Goal: Transaction & Acquisition: Subscribe to service/newsletter

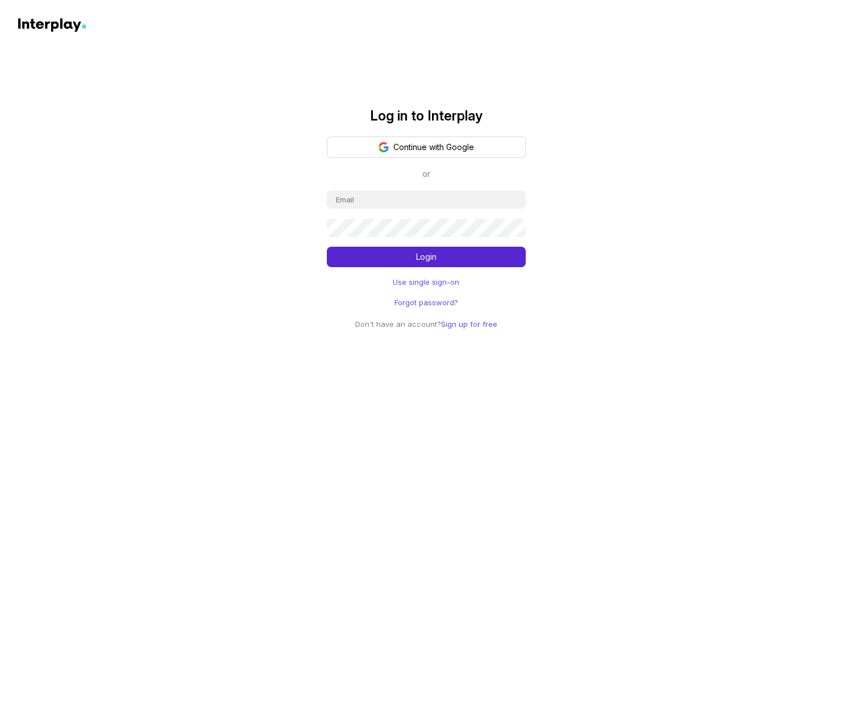
click at [478, 146] on button "Continue with Google" at bounding box center [426, 147] width 199 height 22
click at [437, 142] on button "Continue with Google" at bounding box center [426, 147] width 199 height 22
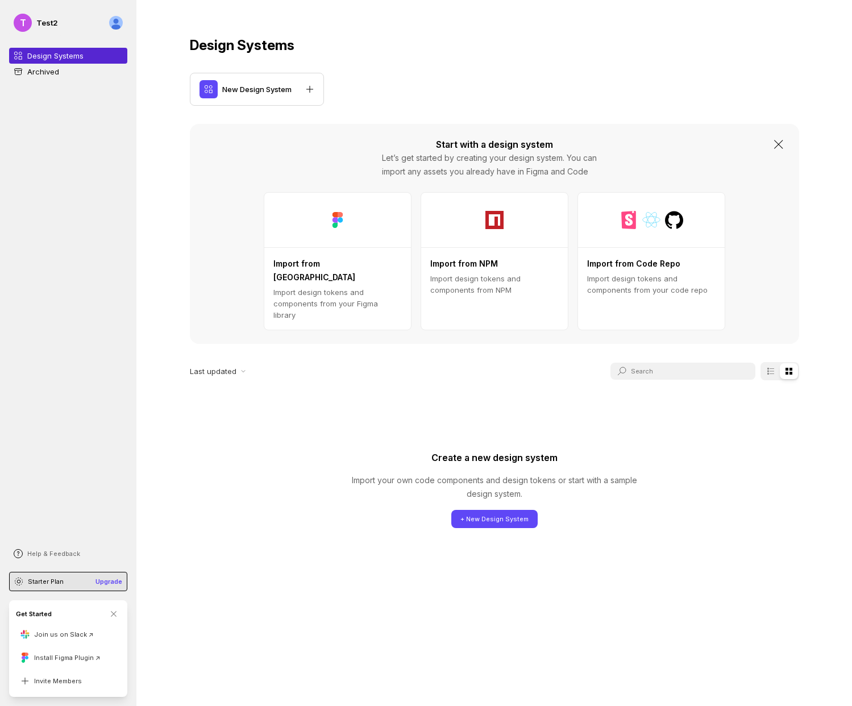
click at [82, 580] on div "Starter Plan Upgrade" at bounding box center [68, 581] width 118 height 19
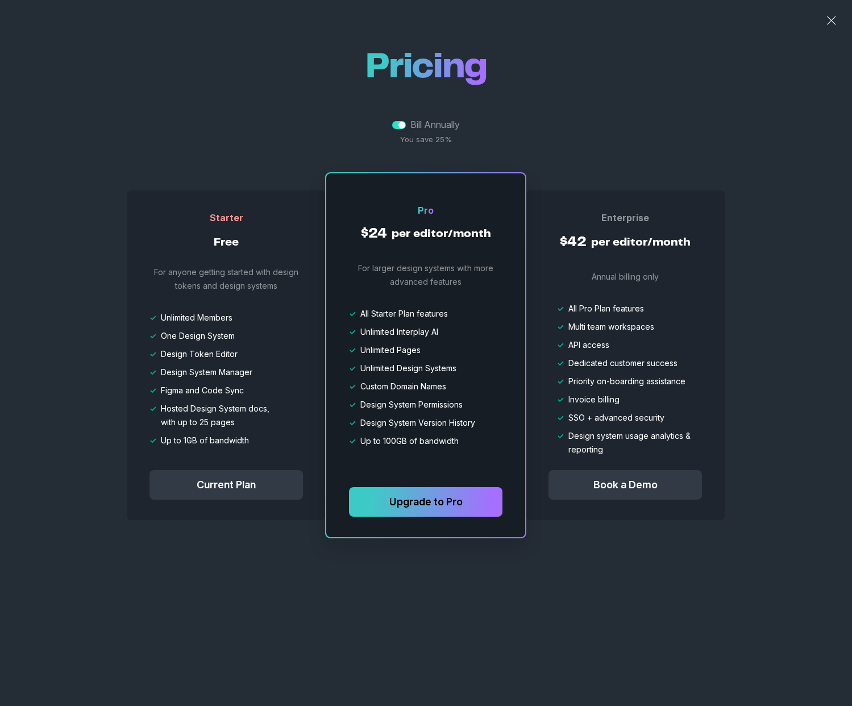
click at [397, 122] on span at bounding box center [399, 125] width 14 height 8
click at [392, 125] on input "Bill Annually" at bounding box center [392, 125] width 0 height 0
